Goal: Transaction & Acquisition: Purchase product/service

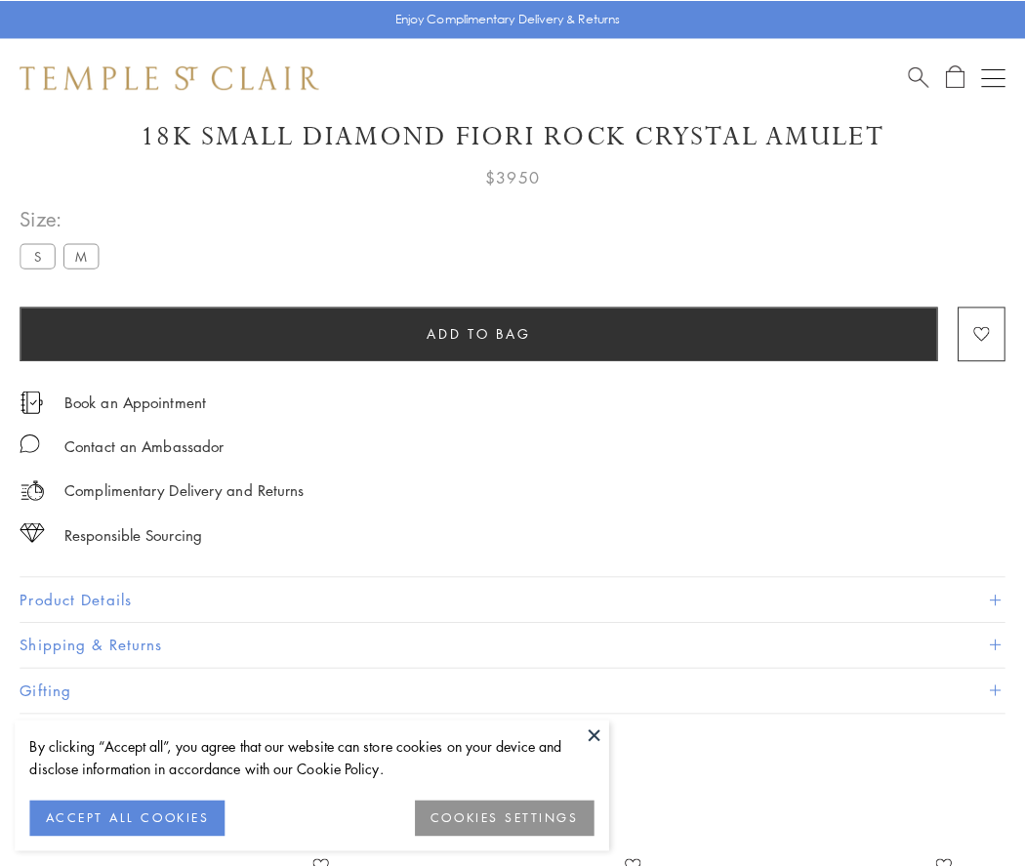
scroll to position [114, 0]
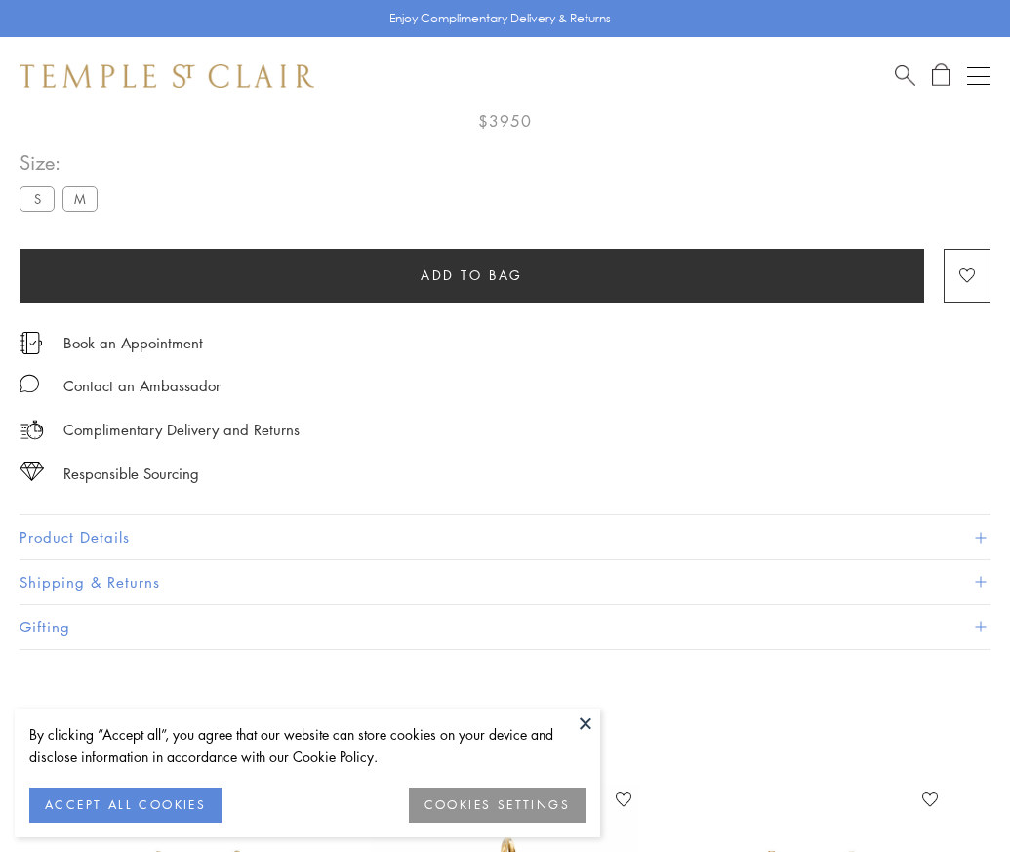
click at [472, 274] on span "Add to bag" at bounding box center [472, 275] width 103 height 21
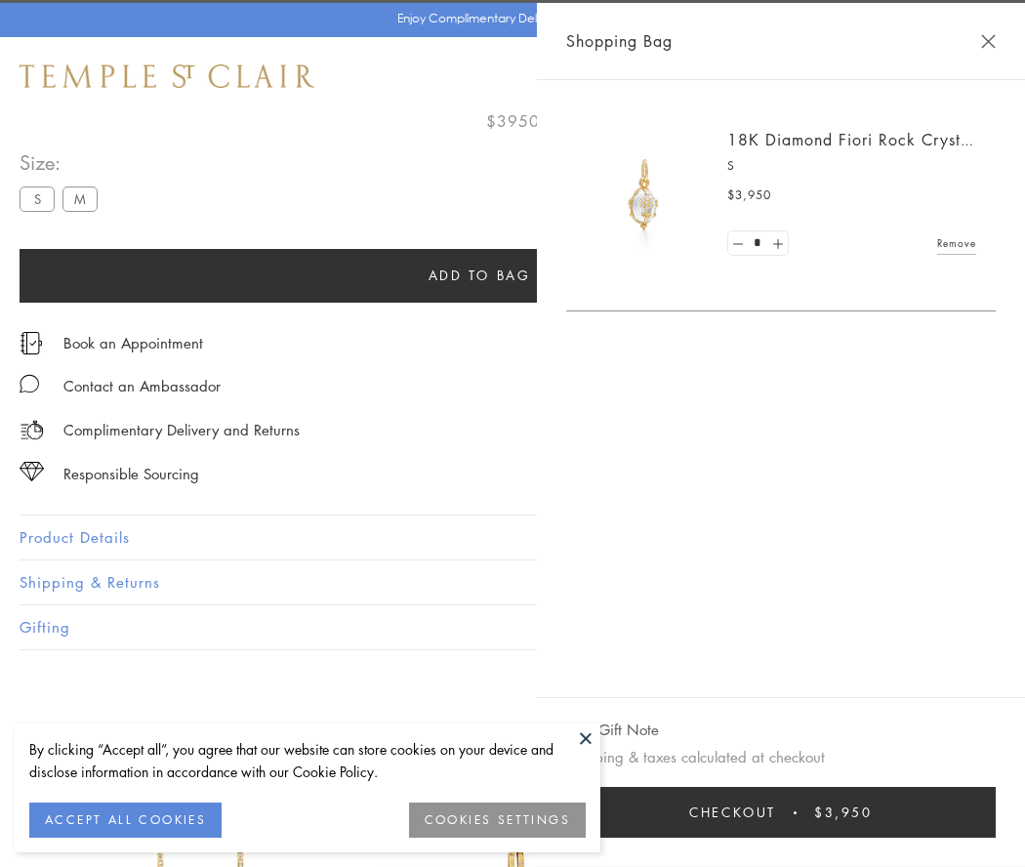
click at [776, 812] on span "Checkout" at bounding box center [732, 812] width 87 height 21
